Goal: Information Seeking & Learning: Learn about a topic

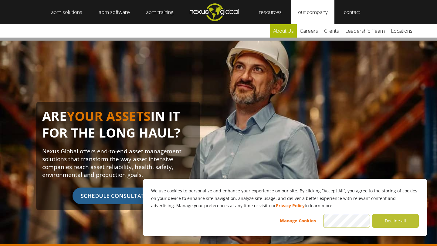
click at [293, 32] on link "about us" at bounding box center [283, 30] width 27 height 13
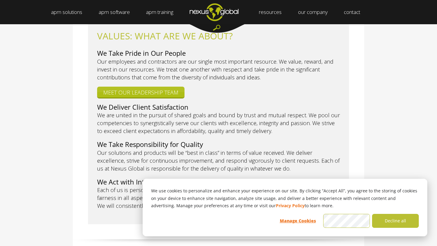
scroll to position [270, 0]
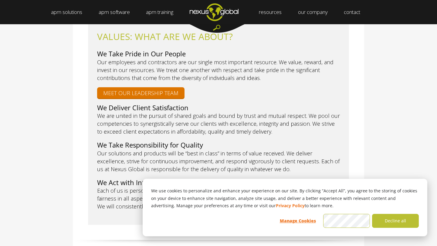
click at [145, 88] on link "MEET OUR LEADERSHIP TEAM" at bounding box center [140, 92] width 87 height 11
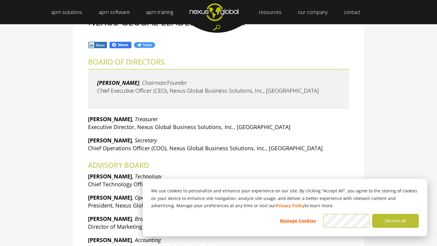
scroll to position [72, 0]
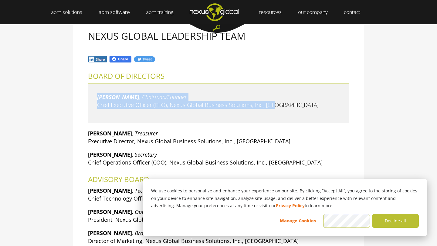
drag, startPoint x: 285, startPoint y: 107, endPoint x: 67, endPoint y: 99, distance: 218.4
click at [67, 99] on div "NEXUS GLOBAL LEADERSHIP TEAM BOARD OF DIRECTORS [PERSON_NAME] , Chairman/Founde…" at bounding box center [218, 148] width 437 height 266
